Goal: Information Seeking & Learning: Learn about a topic

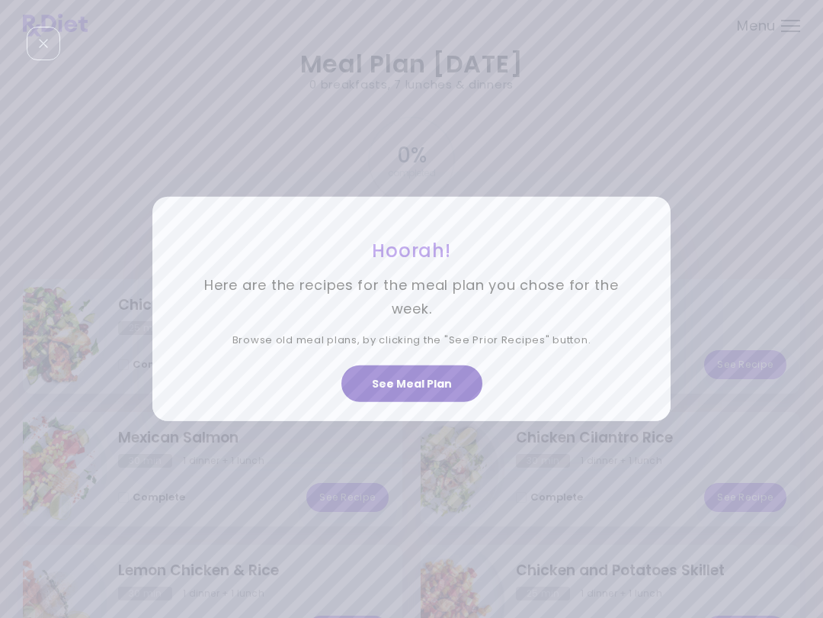
click at [422, 375] on button "See Meal Plan" at bounding box center [412, 383] width 141 height 37
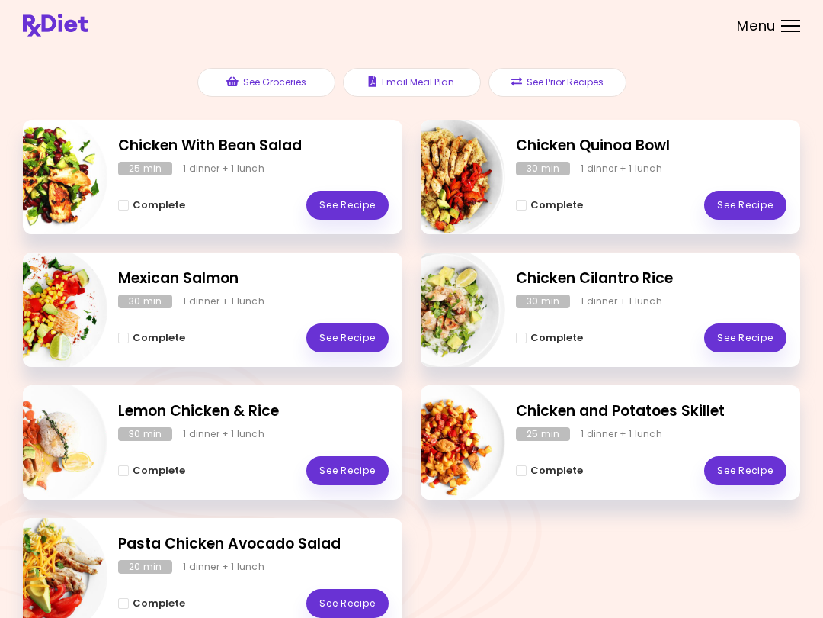
scroll to position [160, 0]
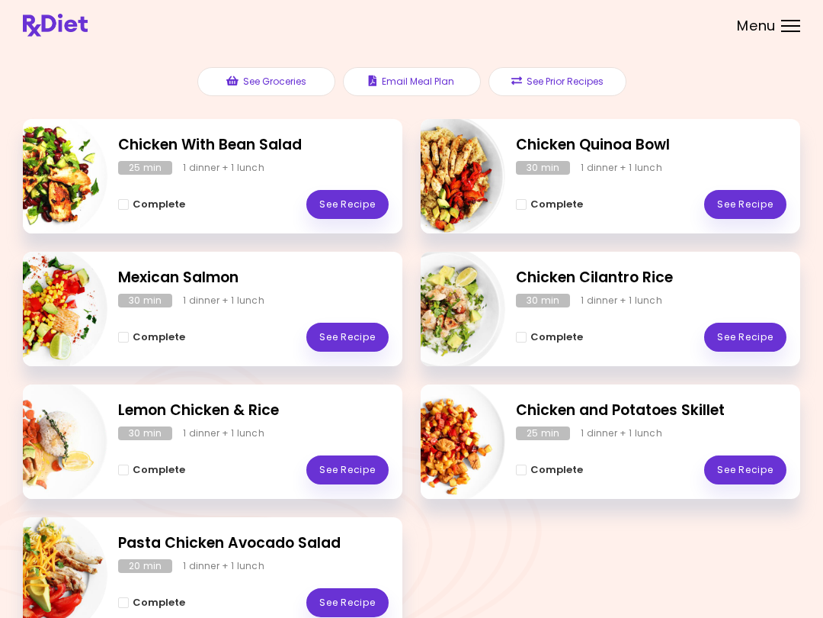
click at [771, 206] on link "See Recipe" at bounding box center [746, 204] width 82 height 29
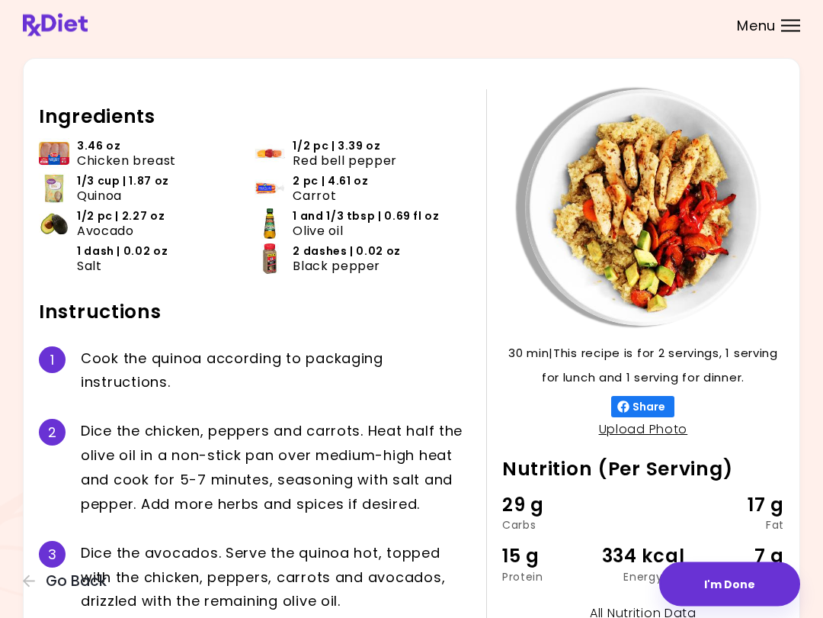
scroll to position [30, 0]
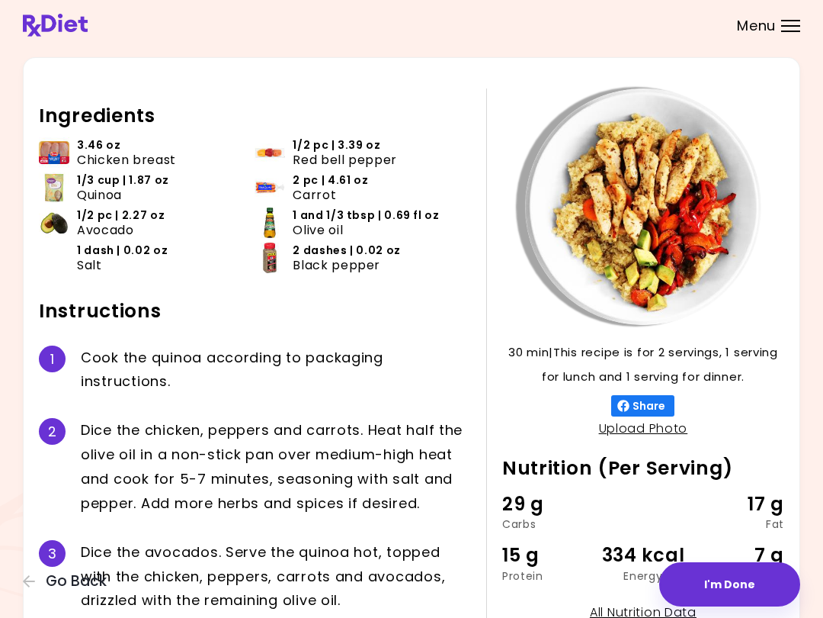
click at [111, 575] on button "Go Back" at bounding box center [68, 581] width 91 height 17
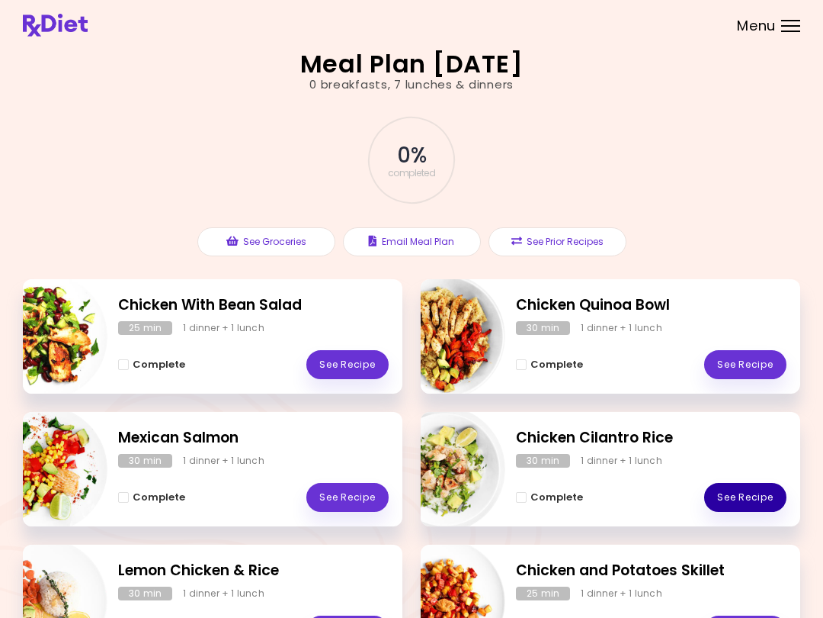
click at [772, 495] on link "See Recipe" at bounding box center [746, 497] width 82 height 29
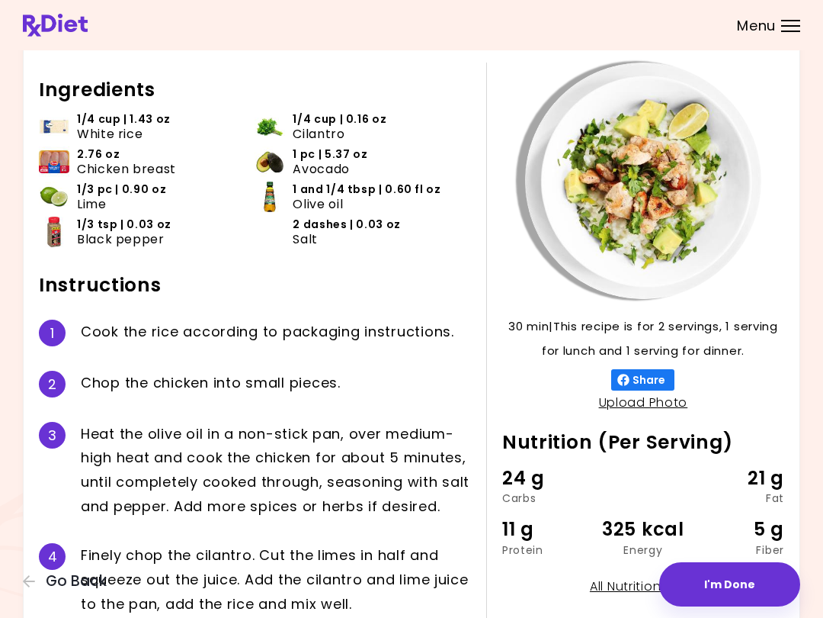
scroll to position [57, 0]
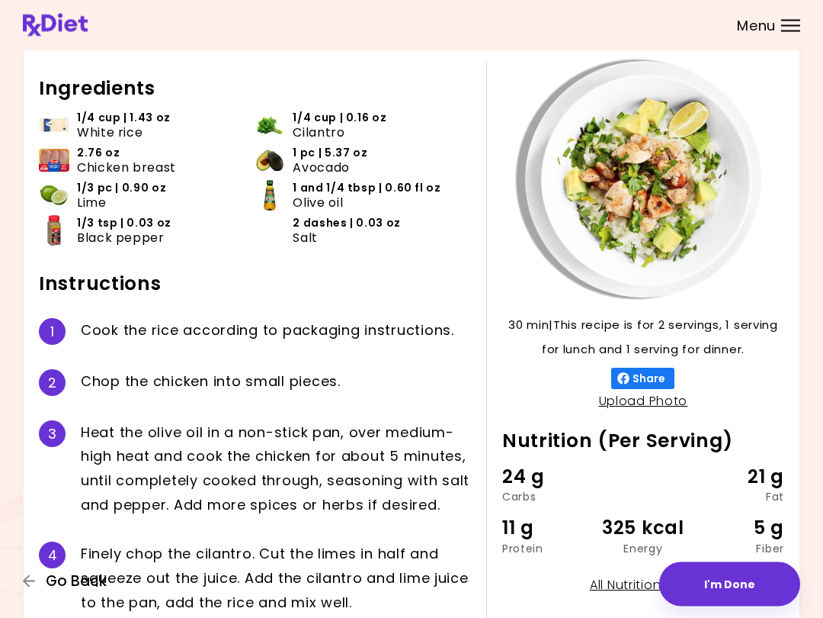
click at [113, 580] on button "Go Back" at bounding box center [68, 581] width 91 height 17
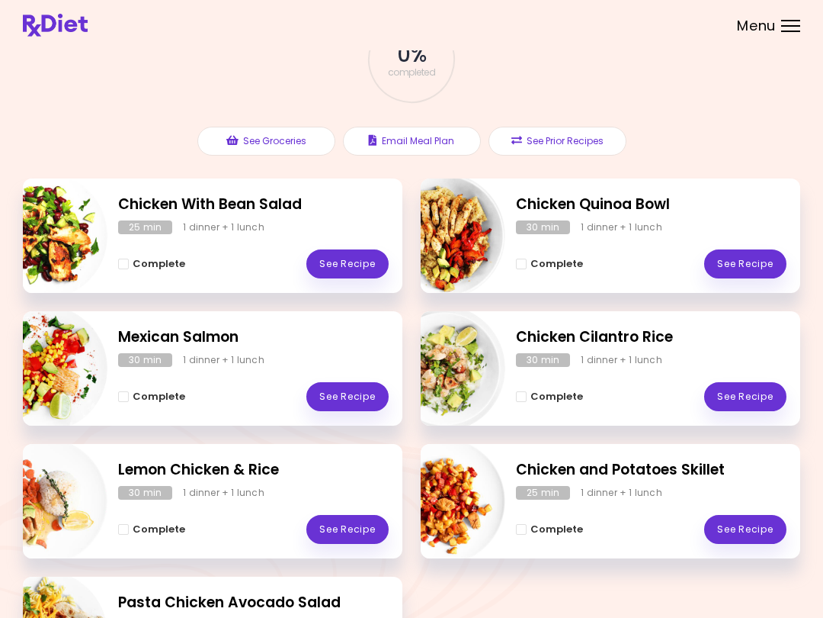
scroll to position [106, 0]
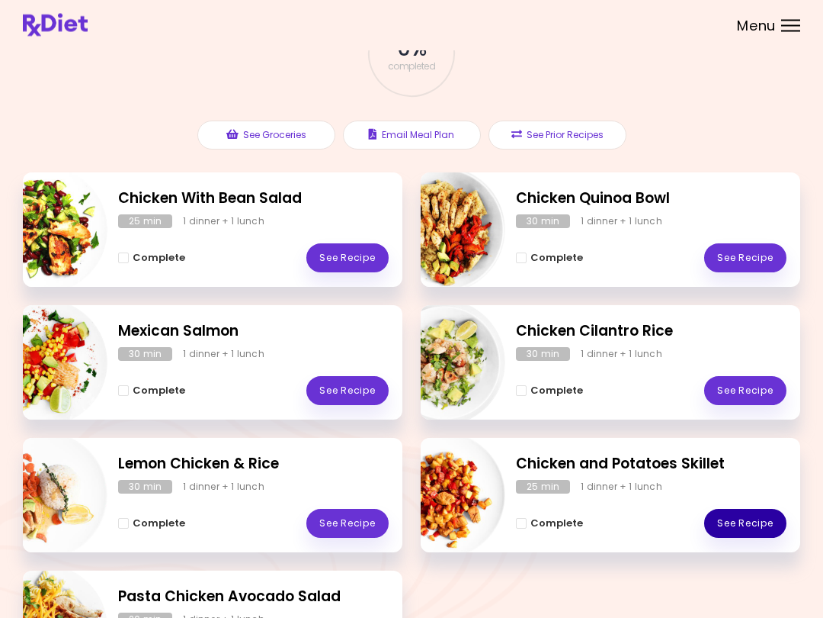
click at [772, 522] on link "See Recipe" at bounding box center [746, 523] width 82 height 29
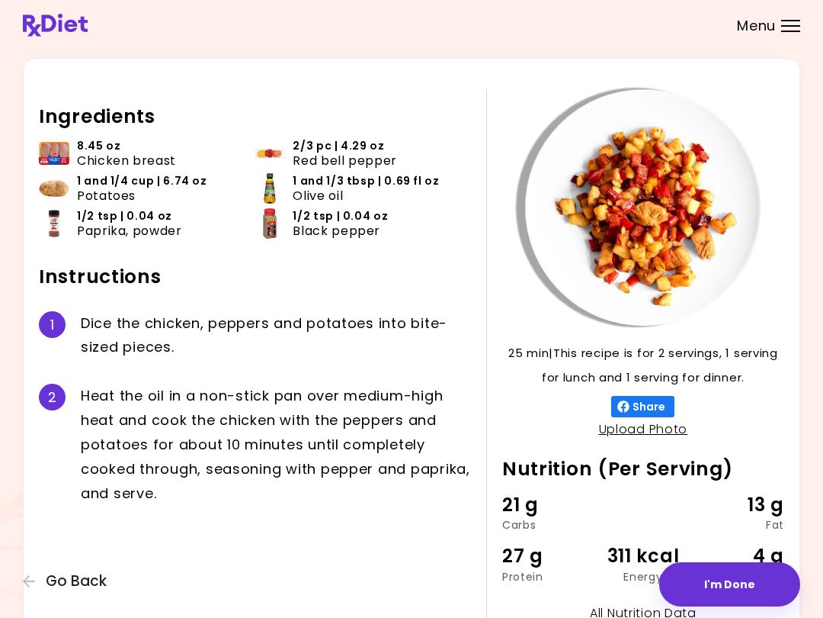
scroll to position [29, 0]
